Goal: Task Accomplishment & Management: Use online tool/utility

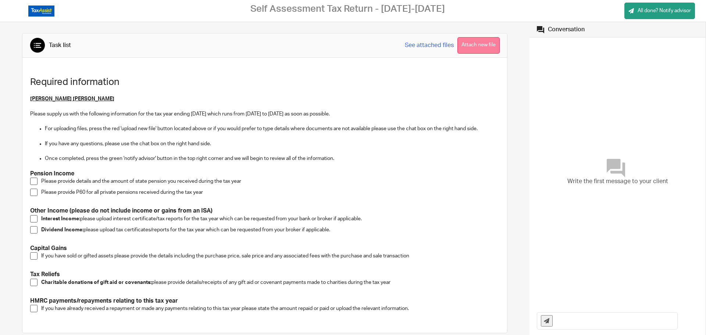
click at [464, 43] on button "Attach new file" at bounding box center [479, 45] width 42 height 17
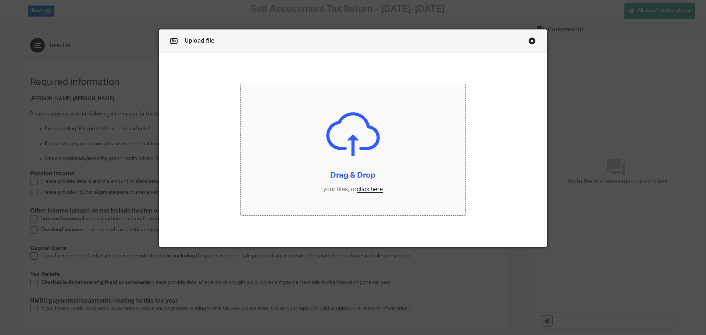
click at [367, 189] on input "file" at bounding box center [353, 150] width 225 height 132
click at [529, 40] on link "Close this dialog window" at bounding box center [532, 42] width 7 height 10
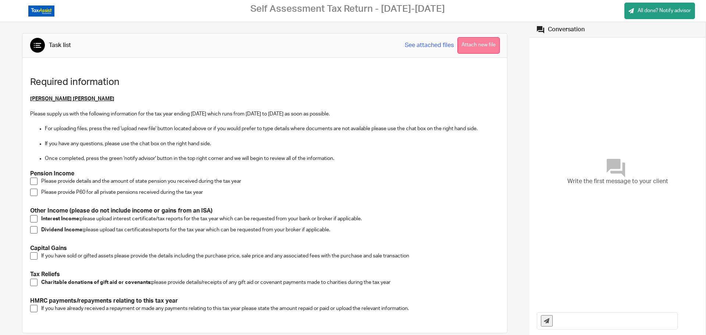
click at [467, 45] on button "Attach new file" at bounding box center [479, 45] width 42 height 17
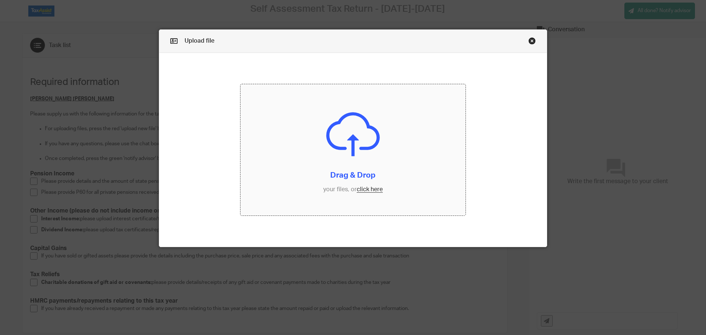
click at [368, 190] on input "file" at bounding box center [353, 150] width 225 height 132
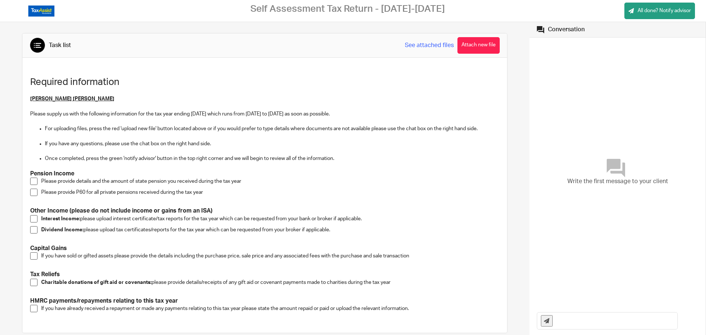
click at [33, 191] on span at bounding box center [33, 192] width 7 height 7
click at [471, 44] on button "Attach new file" at bounding box center [479, 45] width 42 height 17
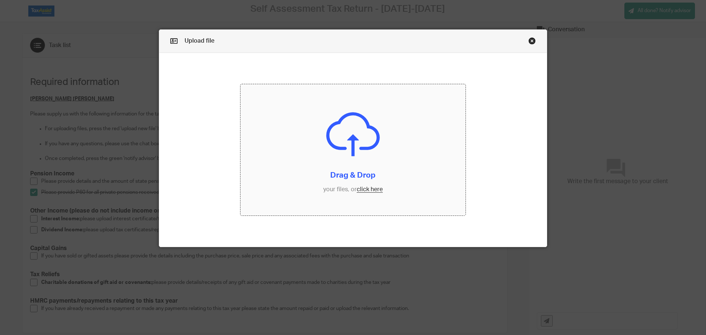
click at [360, 188] on input "file" at bounding box center [353, 150] width 225 height 132
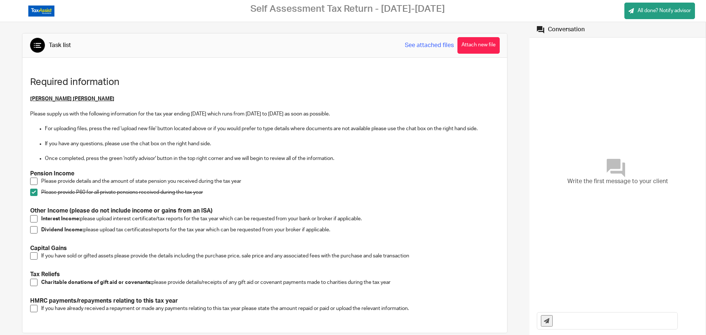
click at [469, 48] on button "Attach new file" at bounding box center [479, 45] width 42 height 17
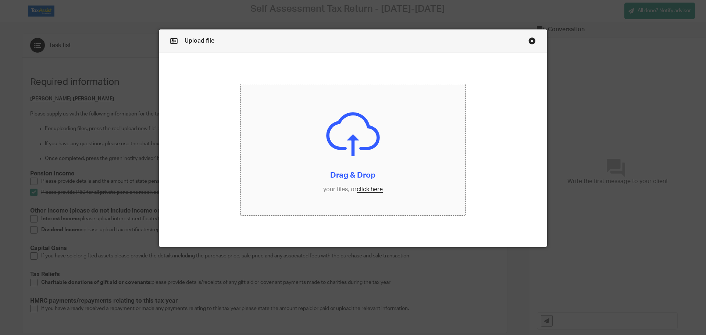
click at [366, 189] on input "file" at bounding box center [353, 150] width 225 height 132
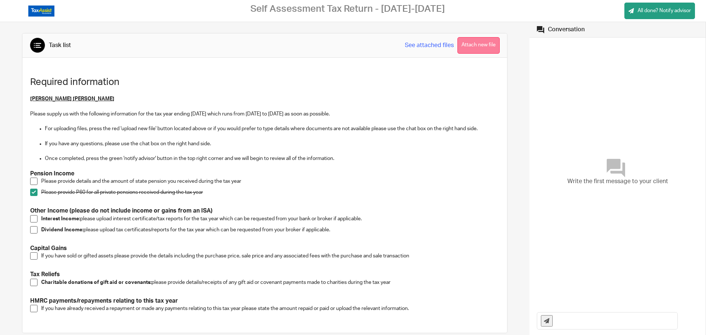
click at [491, 45] on button "Attach new file" at bounding box center [479, 45] width 42 height 17
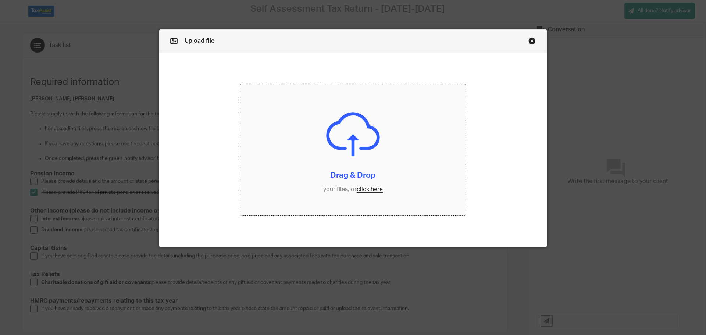
click at [370, 189] on input "file" at bounding box center [353, 150] width 225 height 132
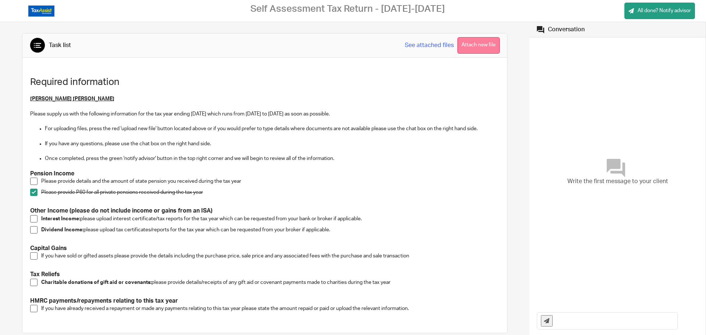
click at [490, 42] on button "Attach new file" at bounding box center [479, 45] width 42 height 17
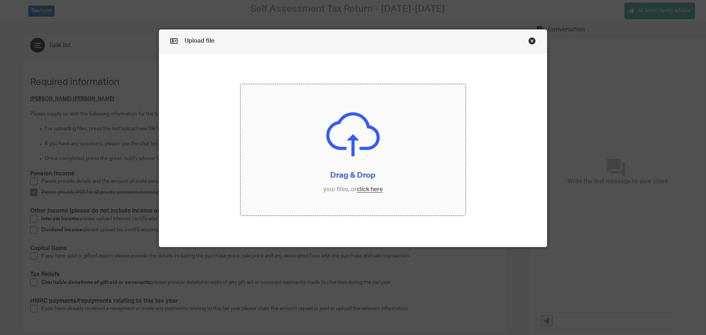
click at [363, 188] on input "file" at bounding box center [353, 150] width 225 height 132
click at [360, 188] on input "file" at bounding box center [353, 150] width 225 height 132
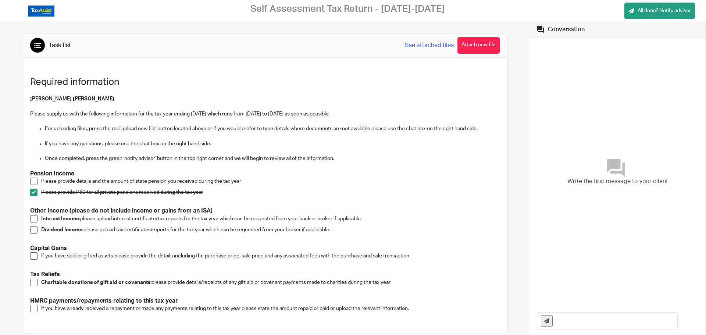
click at [33, 219] on span at bounding box center [33, 218] width 7 height 7
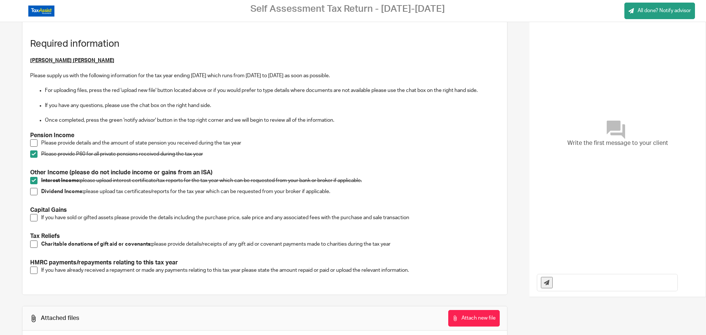
scroll to position [1, 0]
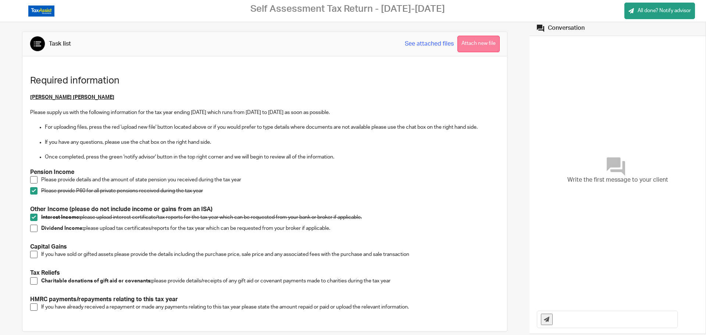
click at [465, 46] on button "Attach new file" at bounding box center [479, 44] width 42 height 17
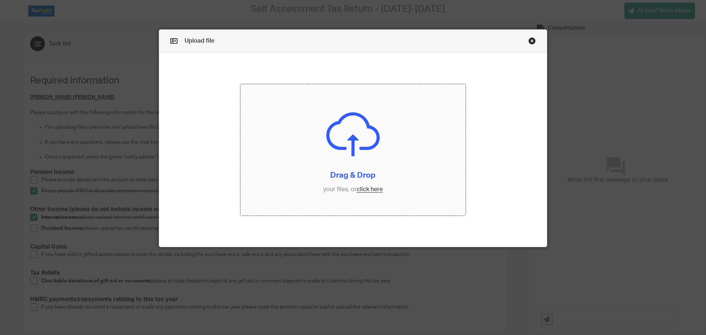
click at [375, 189] on input "file" at bounding box center [353, 150] width 225 height 132
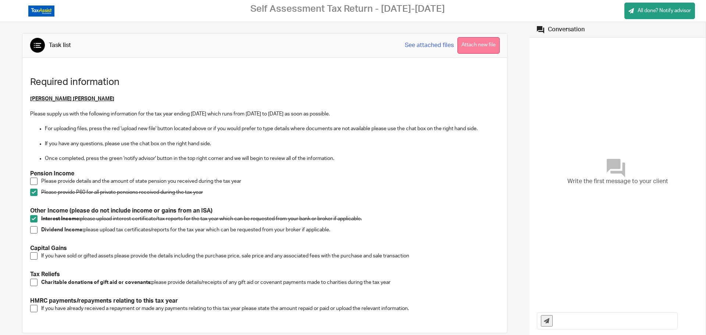
click at [472, 46] on button "Attach new file" at bounding box center [479, 45] width 42 height 17
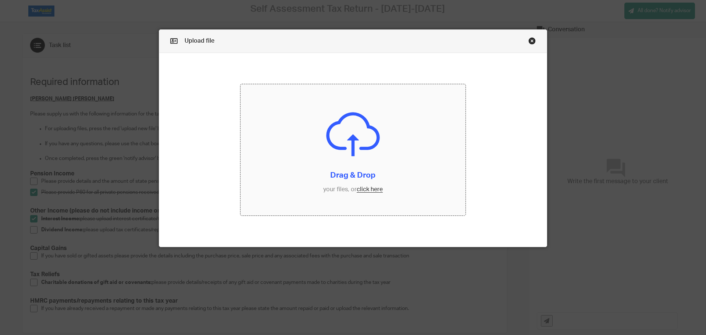
click at [367, 192] on input "file" at bounding box center [353, 150] width 225 height 132
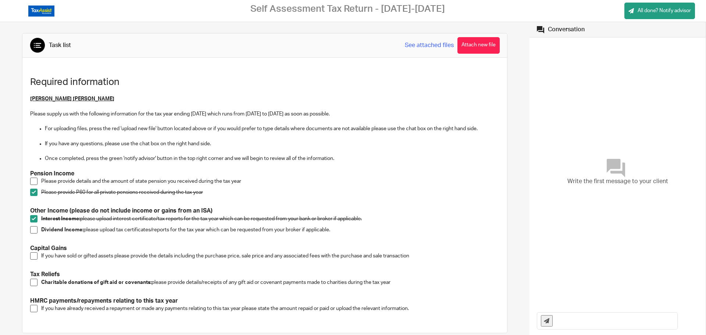
click at [32, 255] on span at bounding box center [33, 255] width 7 height 7
click at [484, 48] on button "Attach new file" at bounding box center [479, 45] width 42 height 17
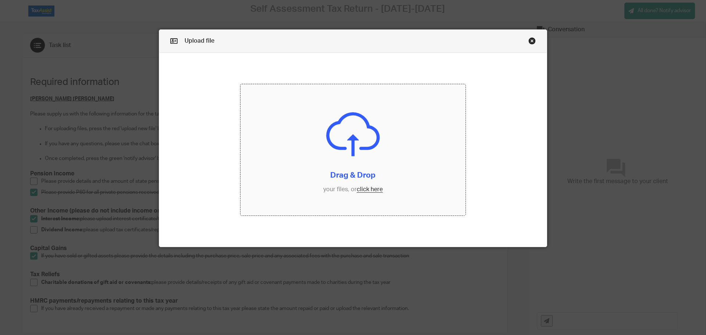
click at [377, 189] on input "file" at bounding box center [353, 150] width 225 height 132
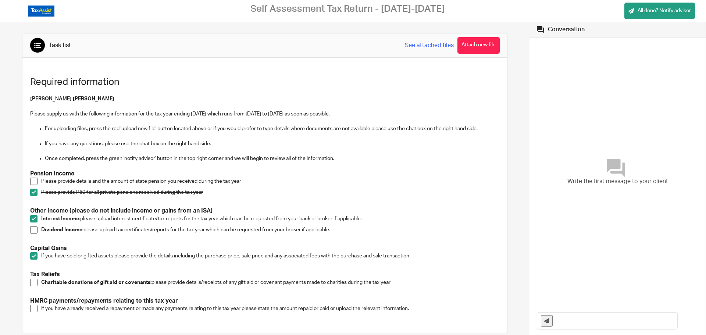
click at [34, 182] on span at bounding box center [33, 181] width 7 height 7
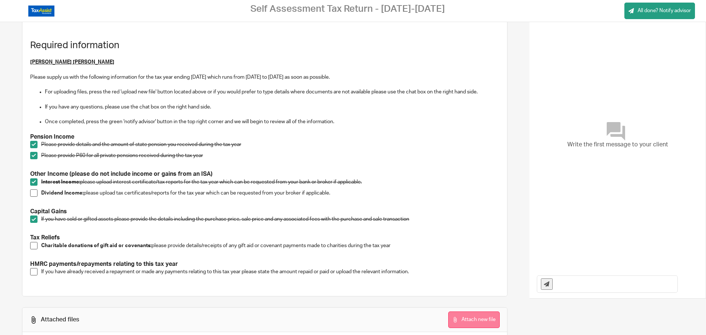
click at [471, 322] on button "Attach new file" at bounding box center [473, 320] width 51 height 17
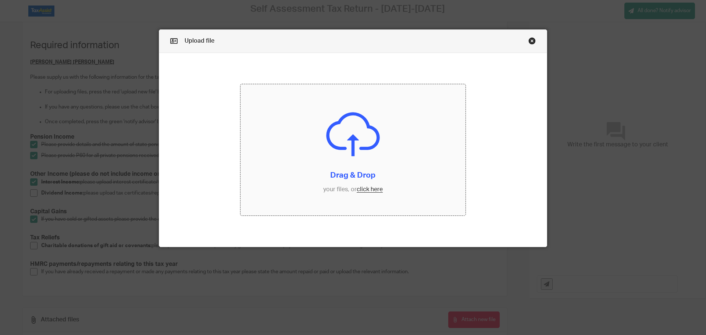
click at [360, 189] on input "file" at bounding box center [353, 150] width 225 height 132
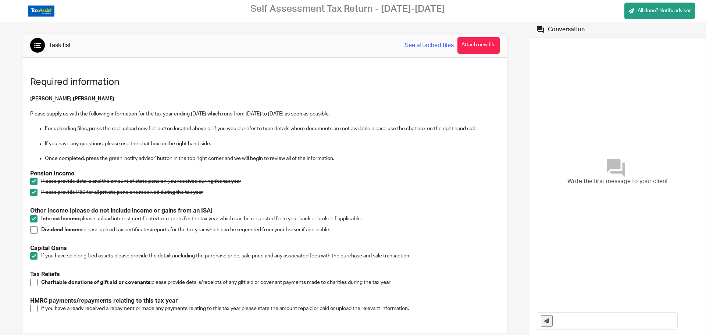
scroll to position [37, 0]
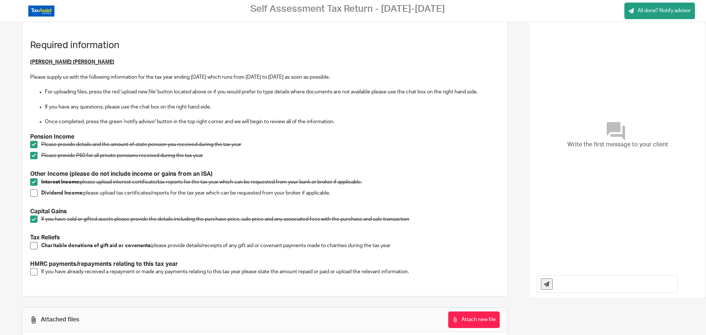
click at [34, 246] on span at bounding box center [33, 245] width 7 height 7
click at [476, 316] on button "Attach new file" at bounding box center [473, 320] width 51 height 17
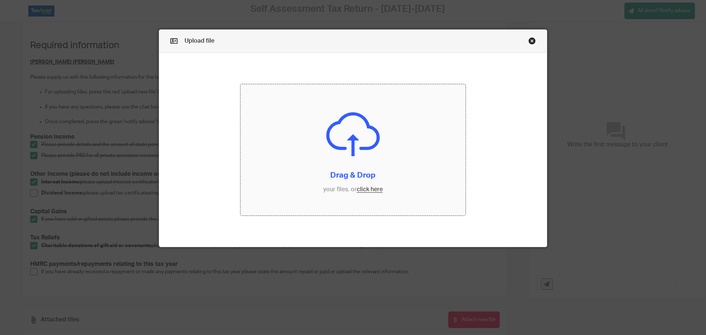
click at [362, 190] on input "file" at bounding box center [353, 150] width 225 height 132
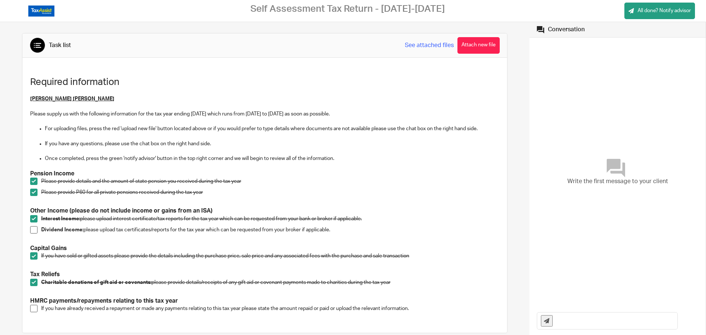
click at [35, 306] on span at bounding box center [33, 308] width 7 height 7
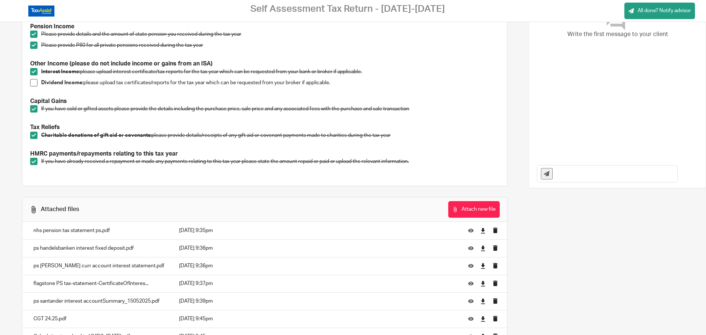
scroll to position [237, 0]
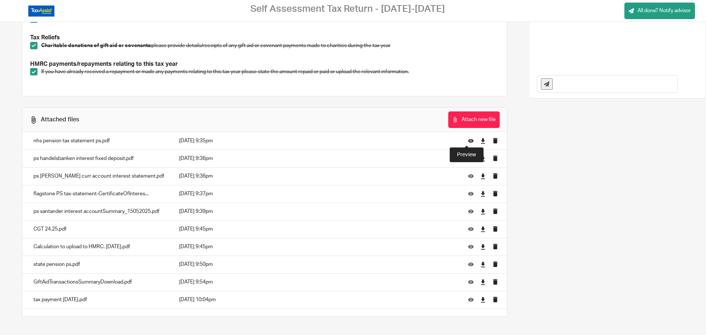
click at [468, 142] on icon at bounding box center [471, 141] width 6 height 6
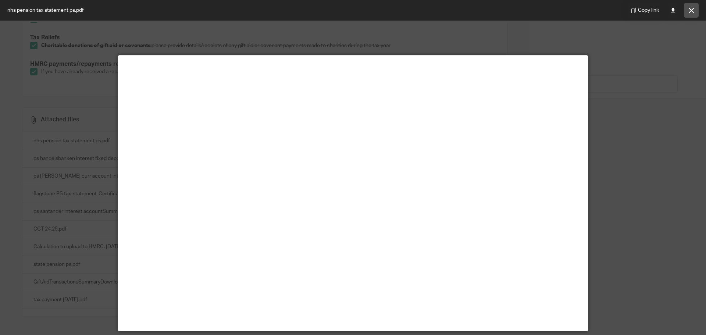
click at [692, 13] on icon at bounding box center [692, 11] width 6 height 6
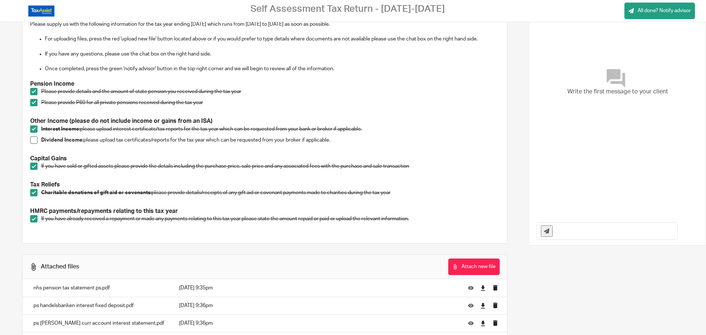
scroll to position [0, 0]
